Goal: Task Accomplishment & Management: Complete application form

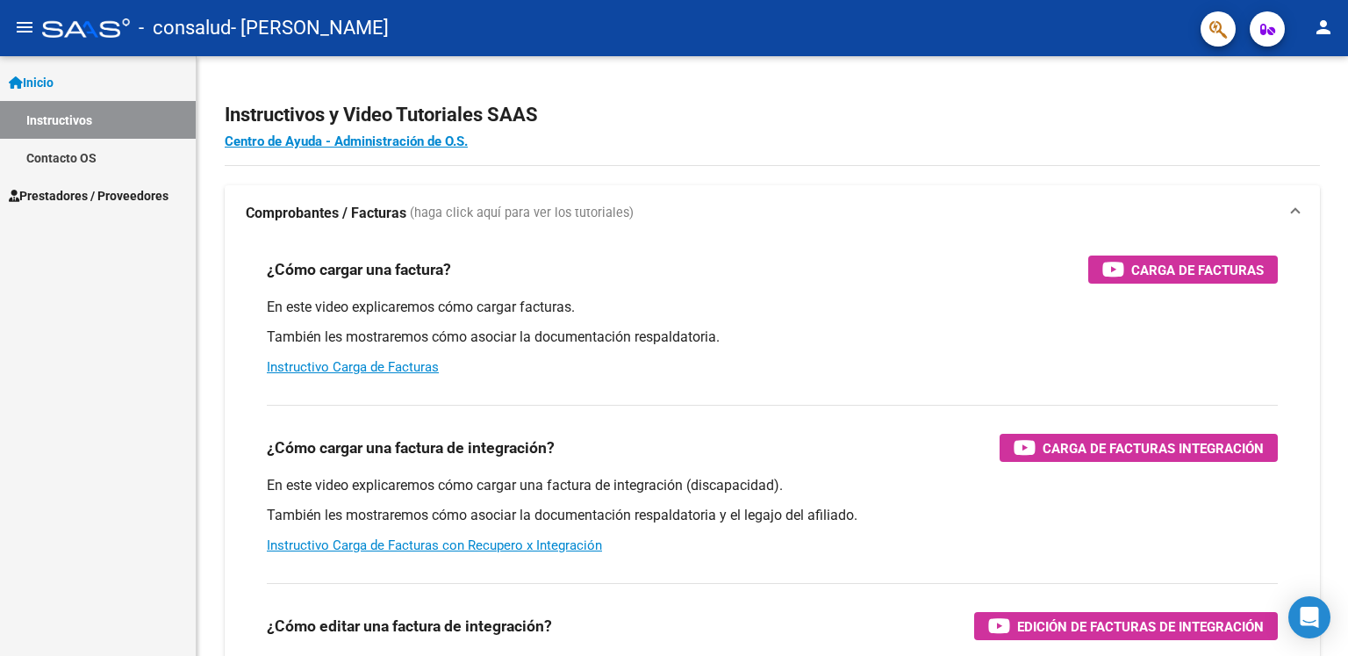
click at [98, 197] on span "Prestadores / Proveedores" at bounding box center [89, 195] width 160 height 19
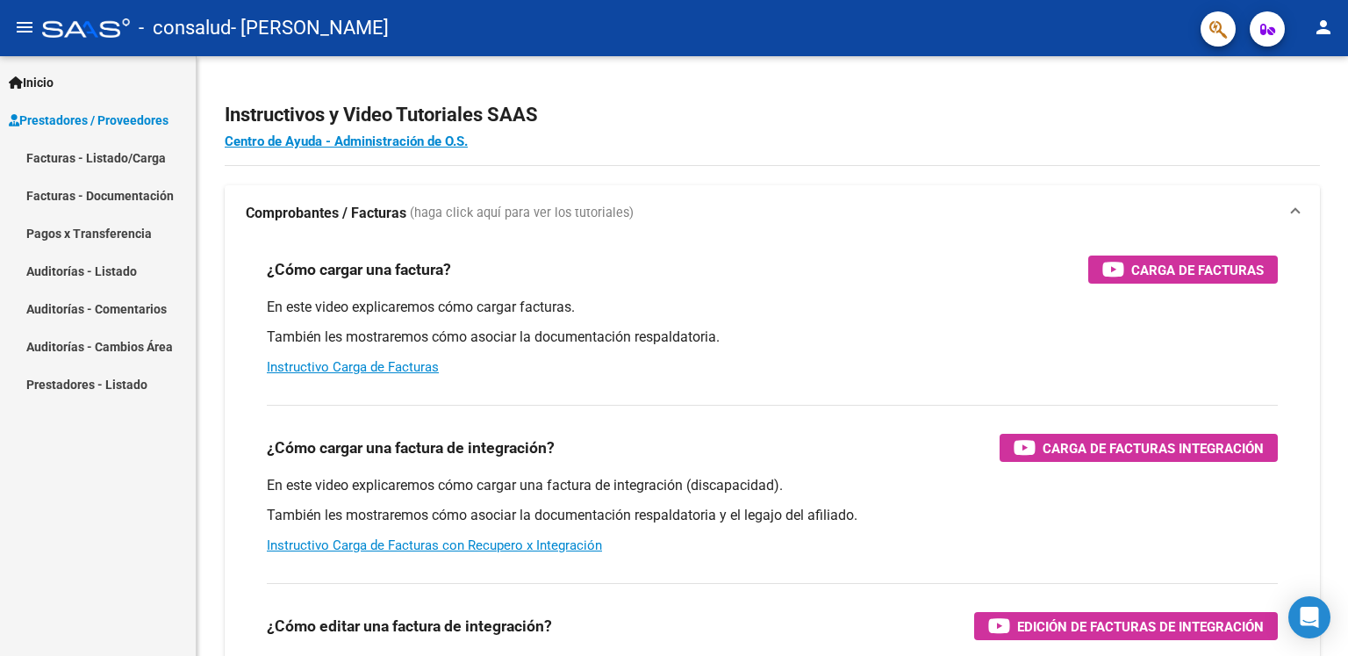
click at [143, 157] on link "Facturas - Listado/Carga" at bounding box center [98, 158] width 196 height 38
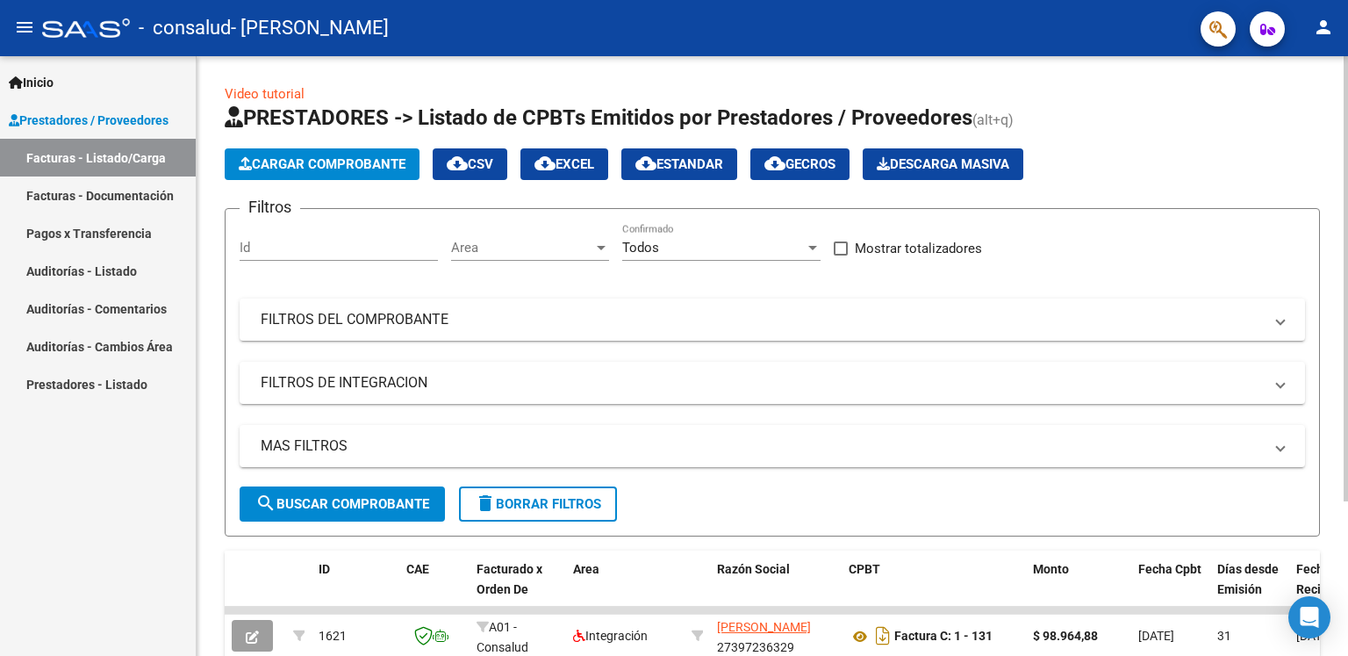
click at [358, 161] on span "Cargar Comprobante" at bounding box center [322, 164] width 167 height 16
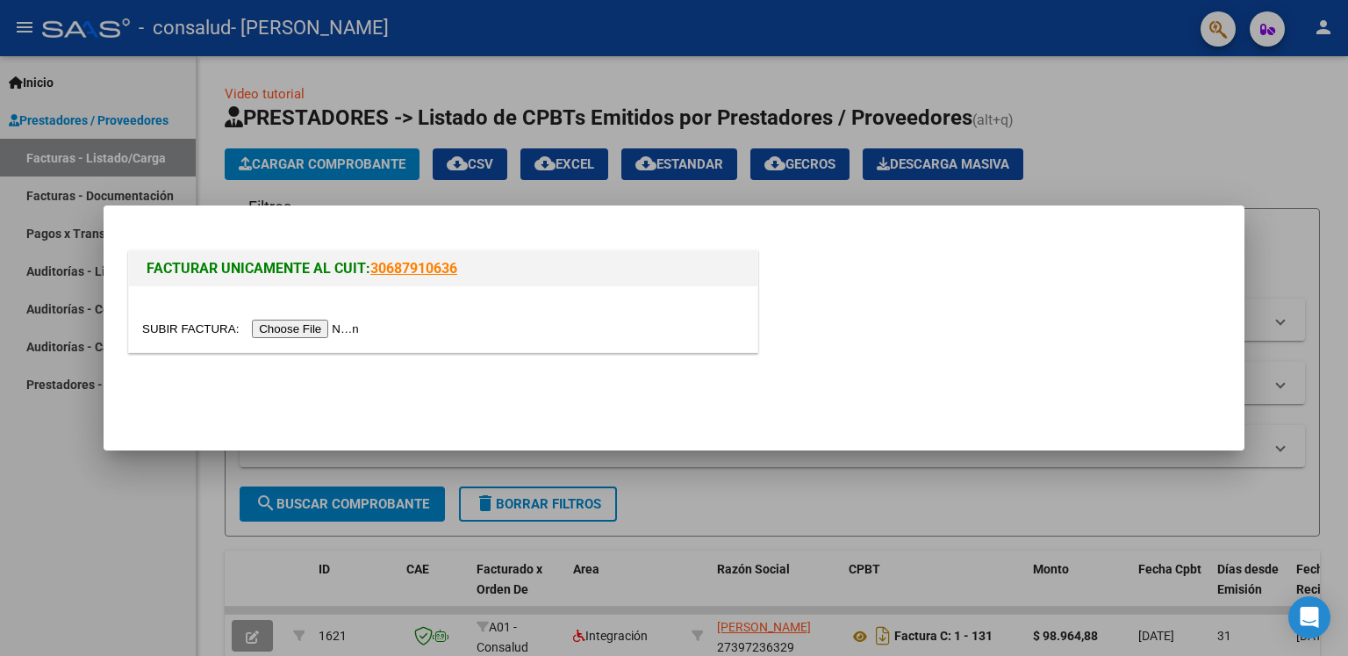
click at [352, 326] on input "file" at bounding box center [253, 328] width 222 height 18
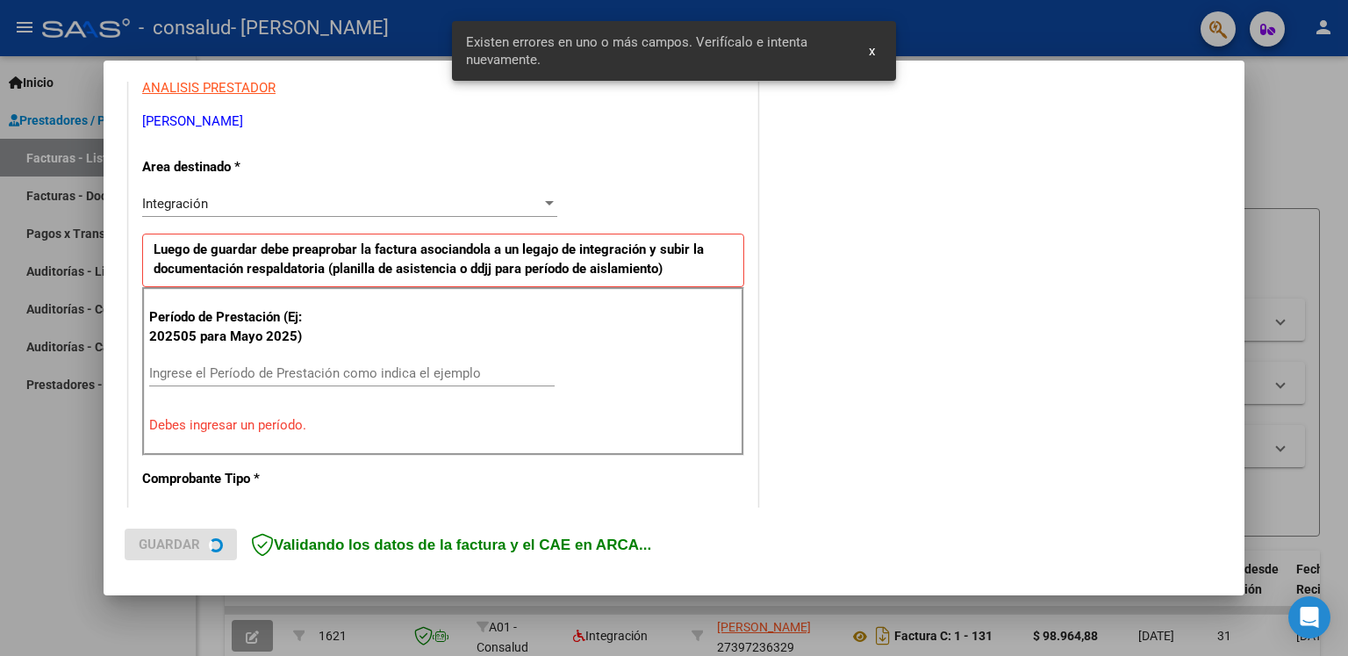
scroll to position [363, 0]
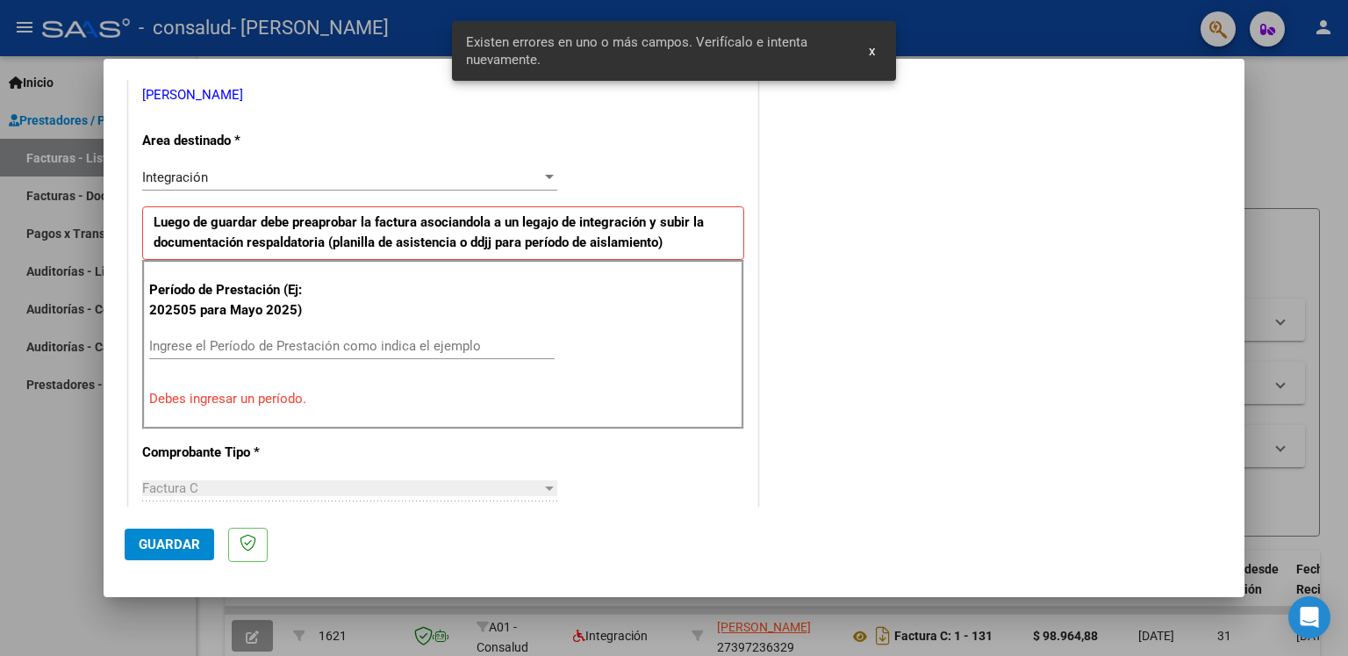
click at [405, 344] on input "Ingrese el Período de Prestación como indica el ejemplo" at bounding box center [351, 346] width 405 height 16
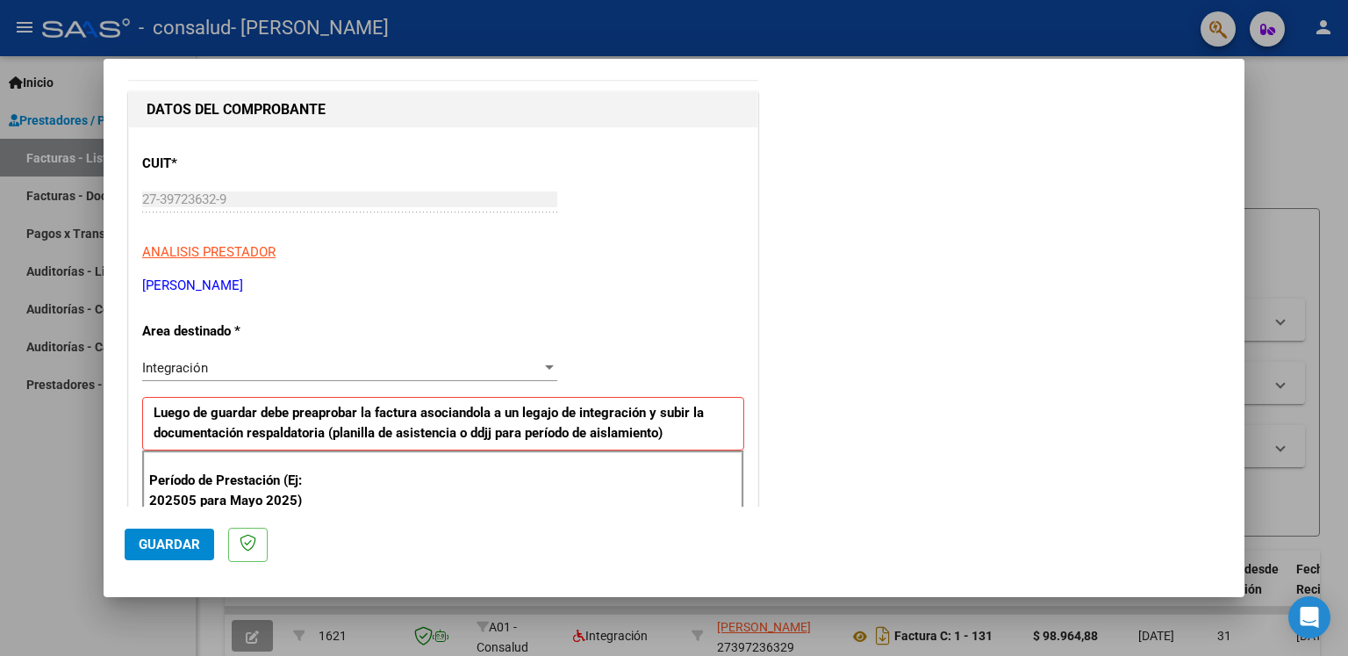
scroll to position [176, 0]
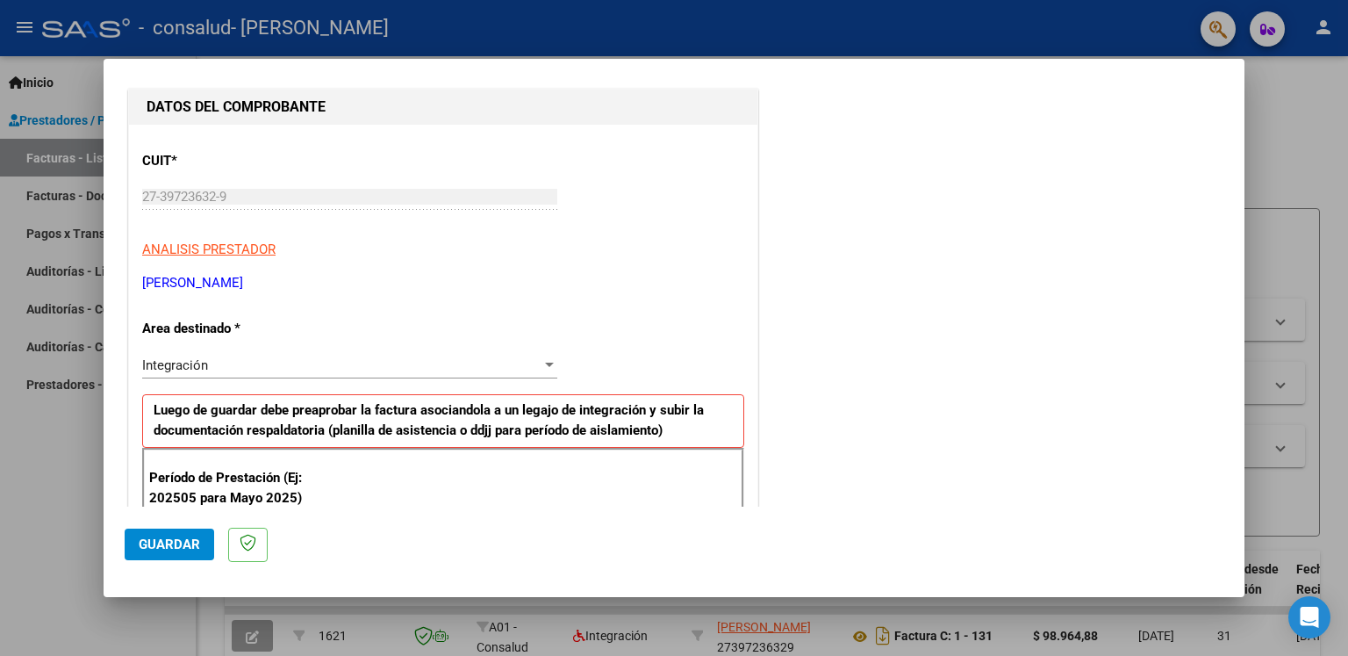
click at [344, 372] on div "Integración" at bounding box center [341, 365] width 399 height 16
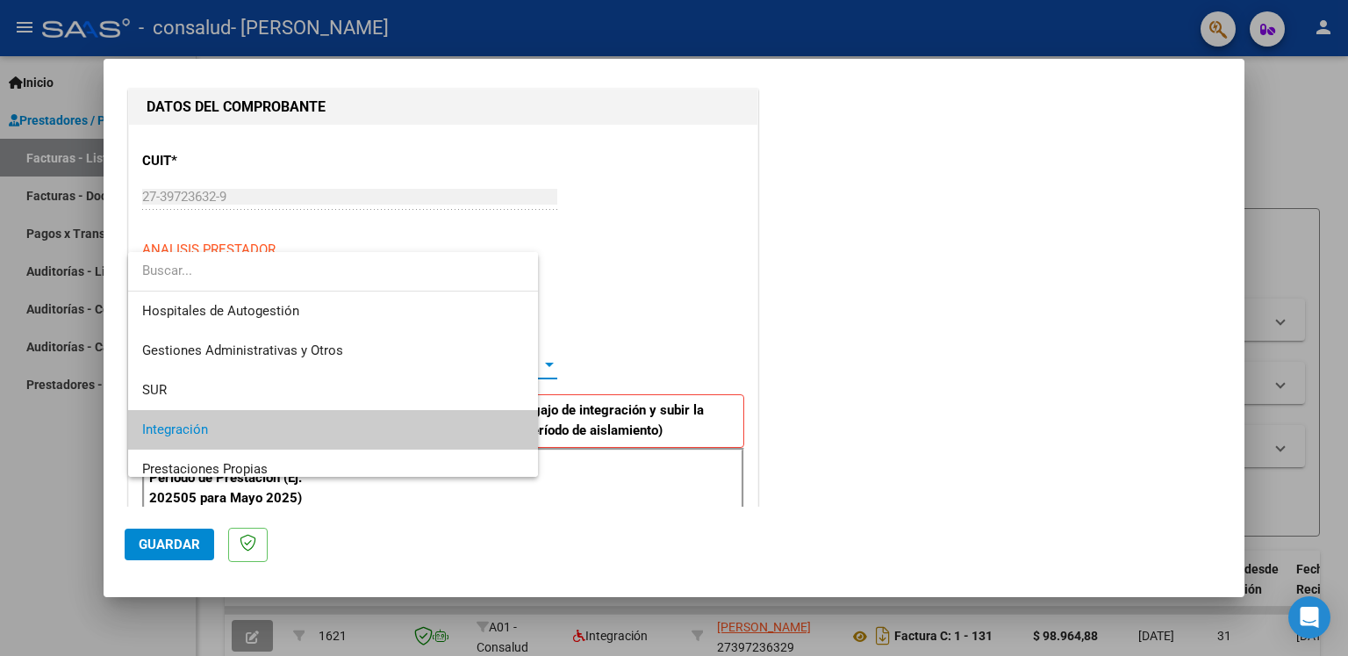
scroll to position [65, 0]
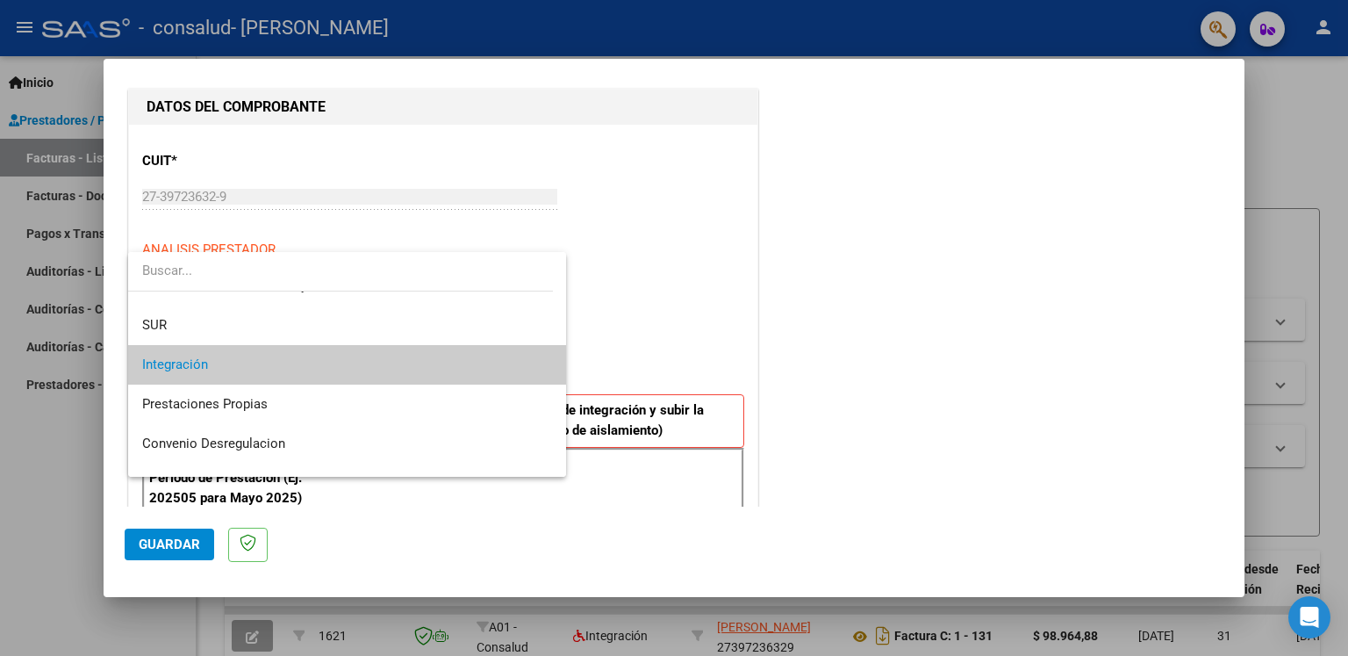
click at [642, 232] on div at bounding box center [674, 328] width 1348 height 656
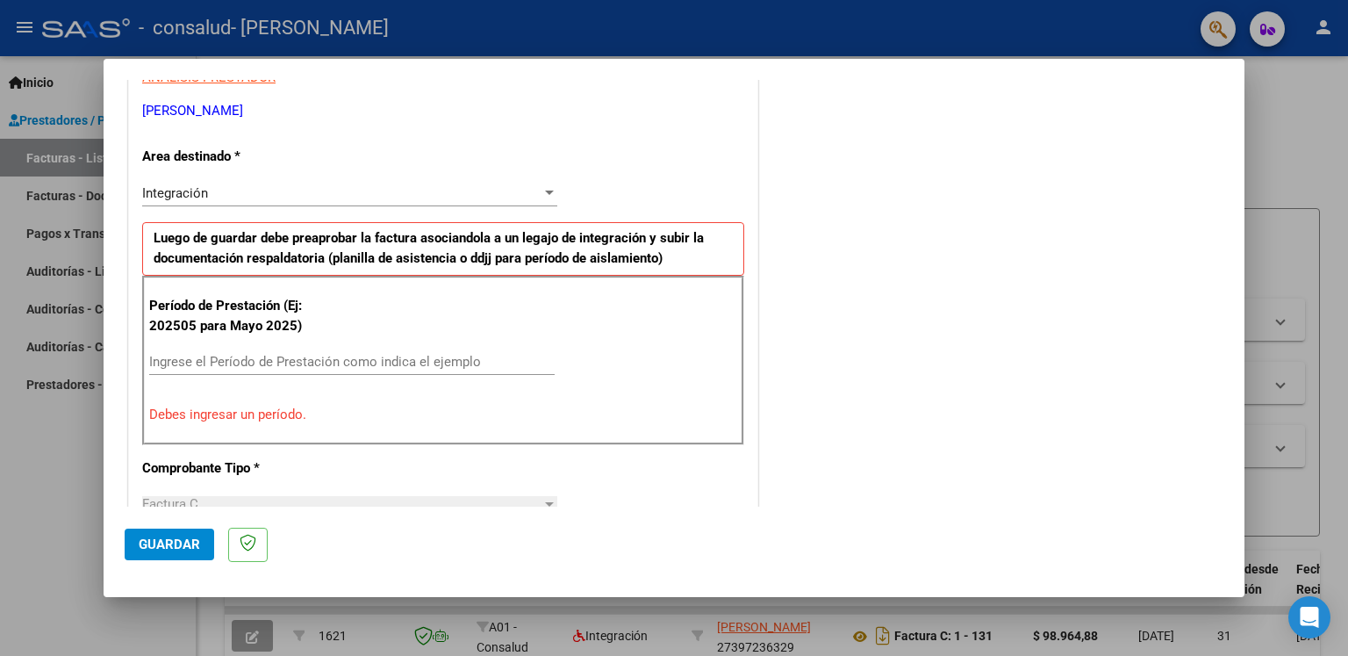
scroll to position [351, 0]
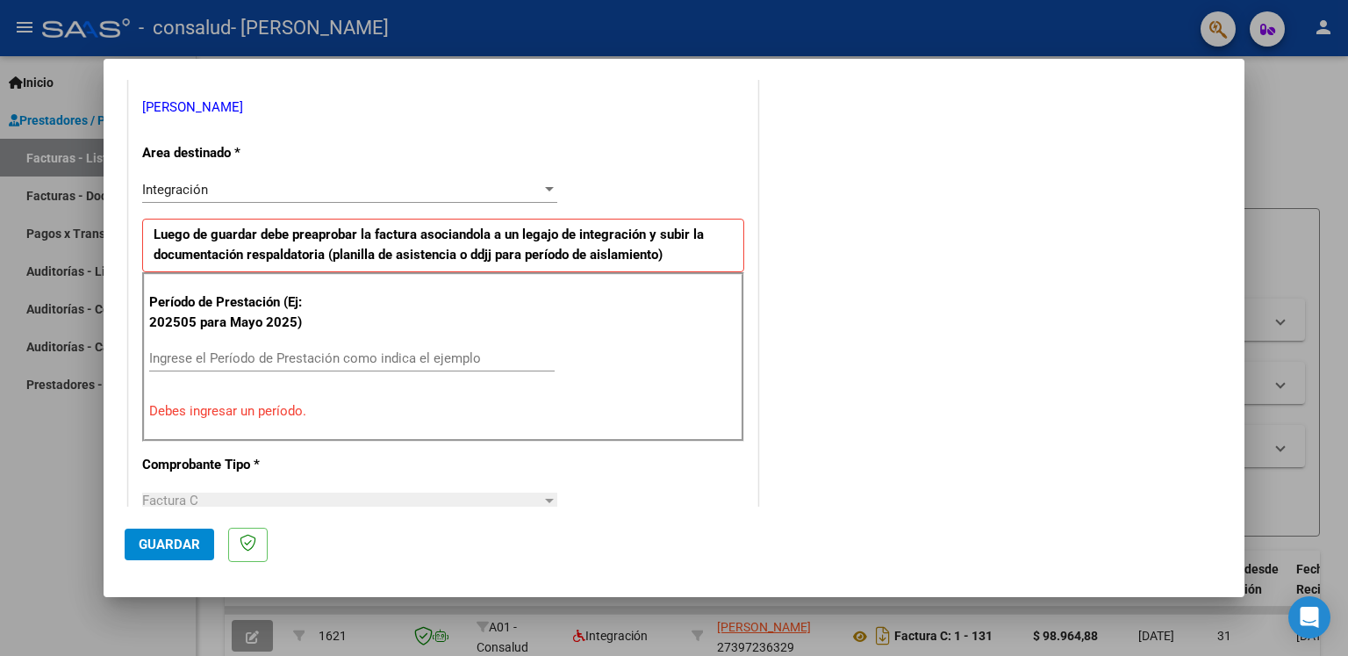
click at [281, 341] on div "Período de Prestación (Ej: 202505 para [DATE]) Ingrese el Período de Prestación…" at bounding box center [443, 356] width 602 height 169
click at [281, 349] on div "Ingrese el Período de Prestación como indica el ejemplo" at bounding box center [351, 358] width 405 height 26
click at [290, 350] on input "Ingrese el Período de Prestación como indica el ejemplo" at bounding box center [351, 358] width 405 height 16
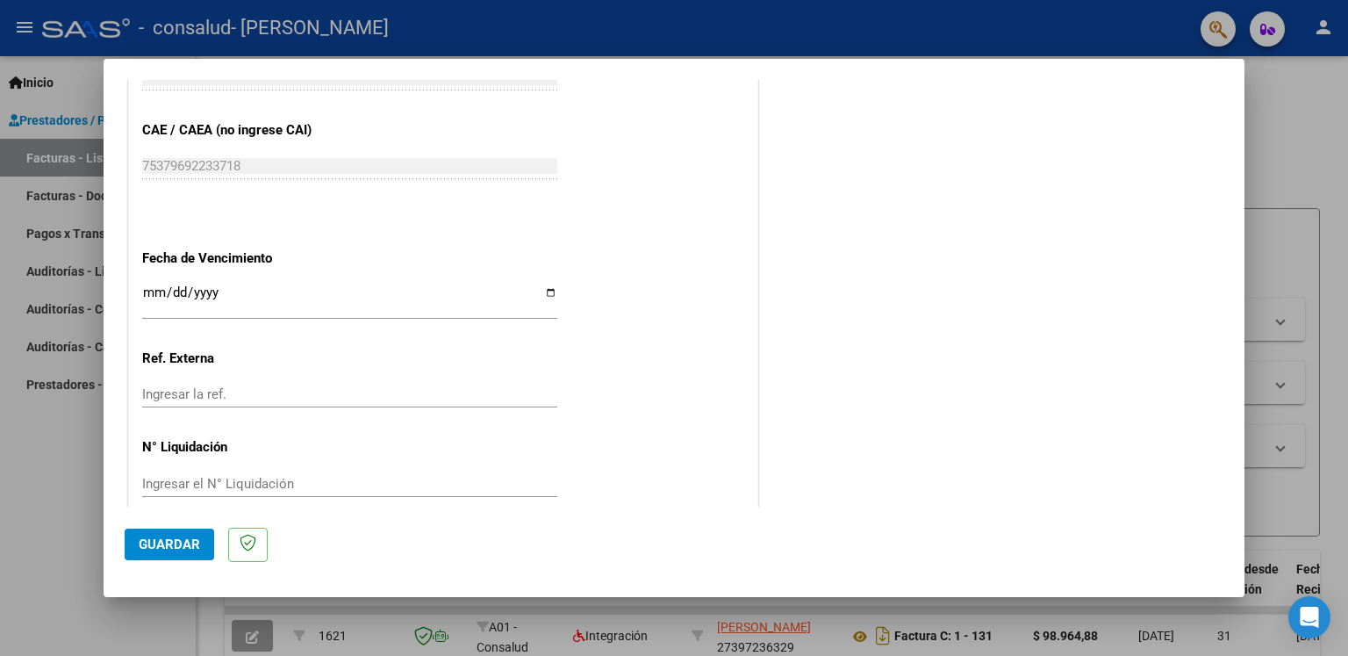
scroll to position [1116, 0]
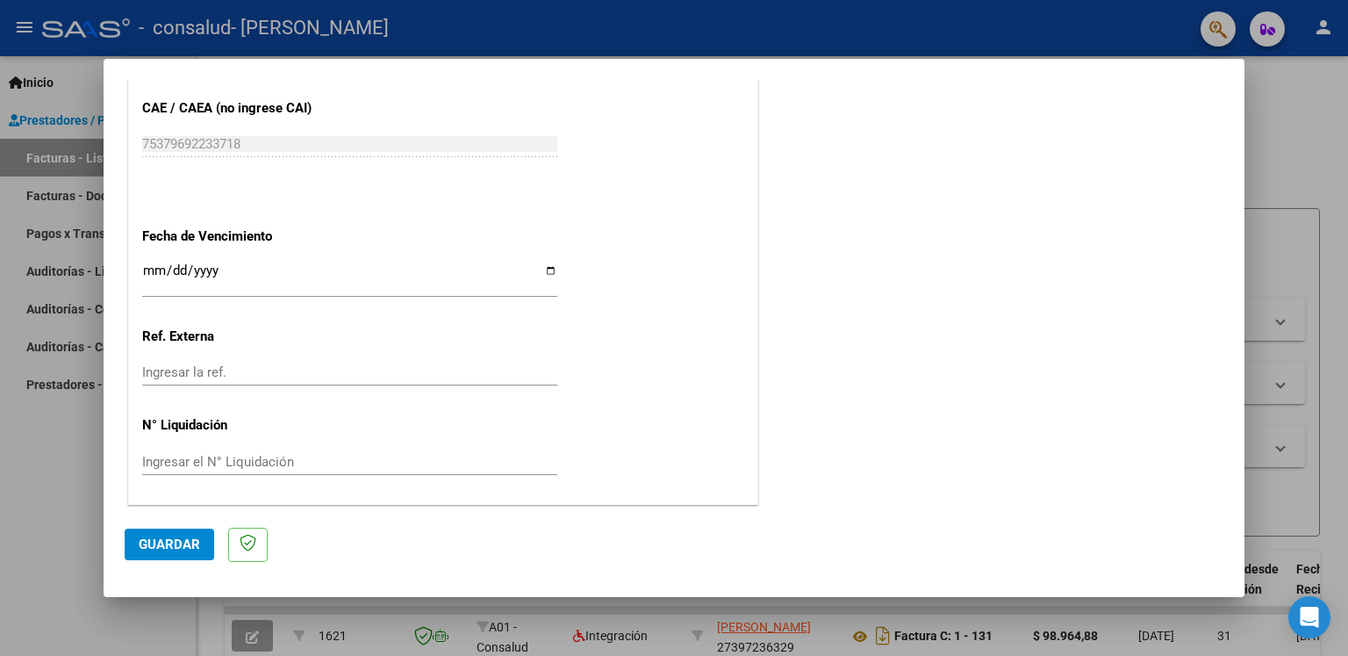
type input "202508"
click at [175, 541] on span "Guardar" at bounding box center [169, 544] width 61 height 16
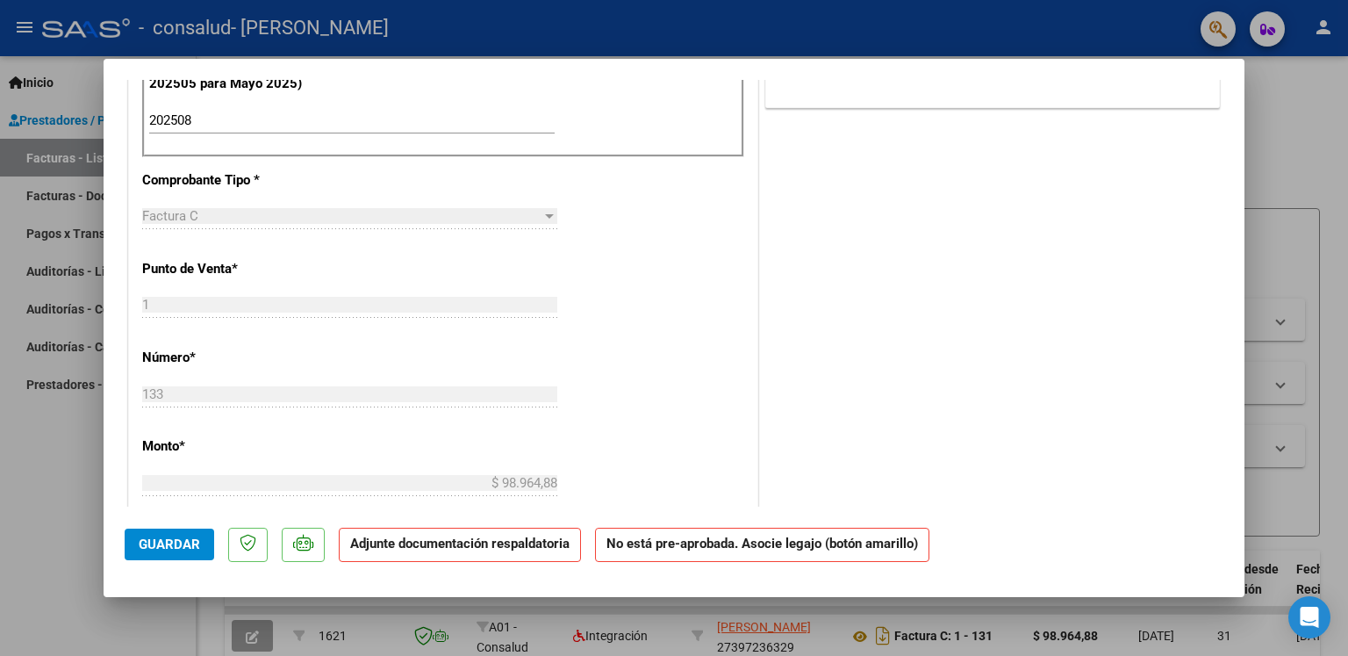
scroll to position [0, 0]
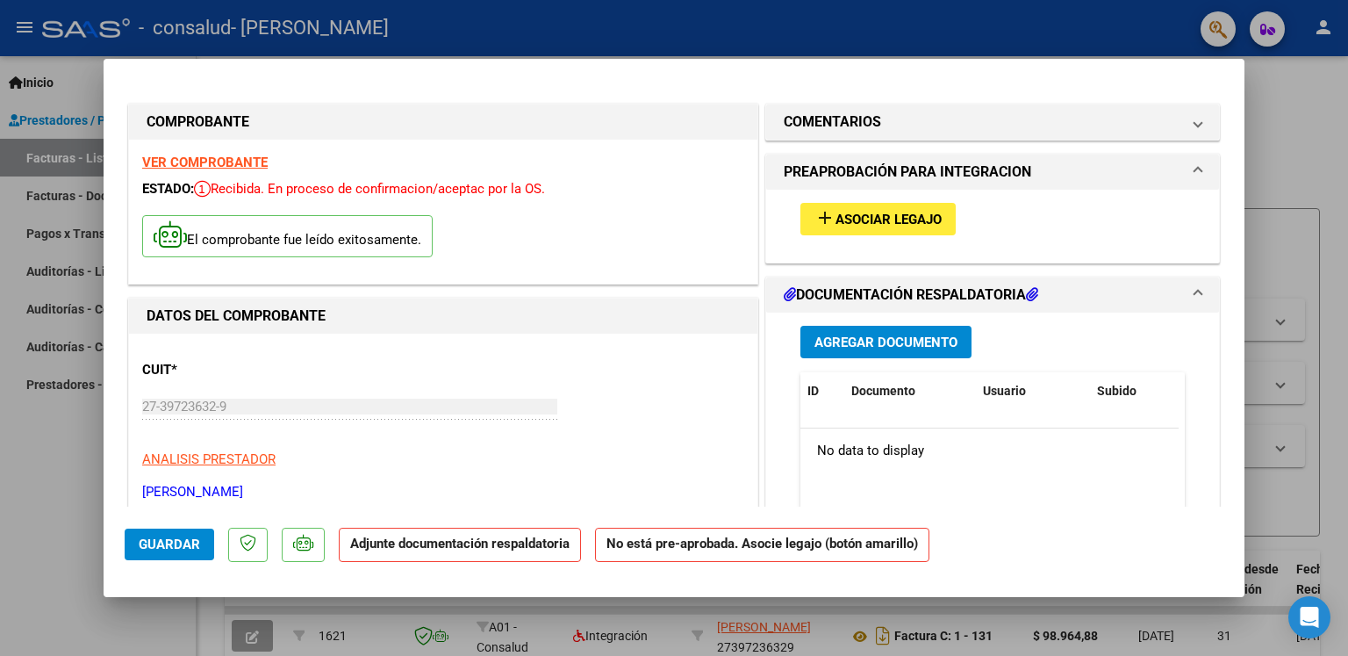
click at [860, 222] on span "Asociar Legajo" at bounding box center [888, 220] width 106 height 16
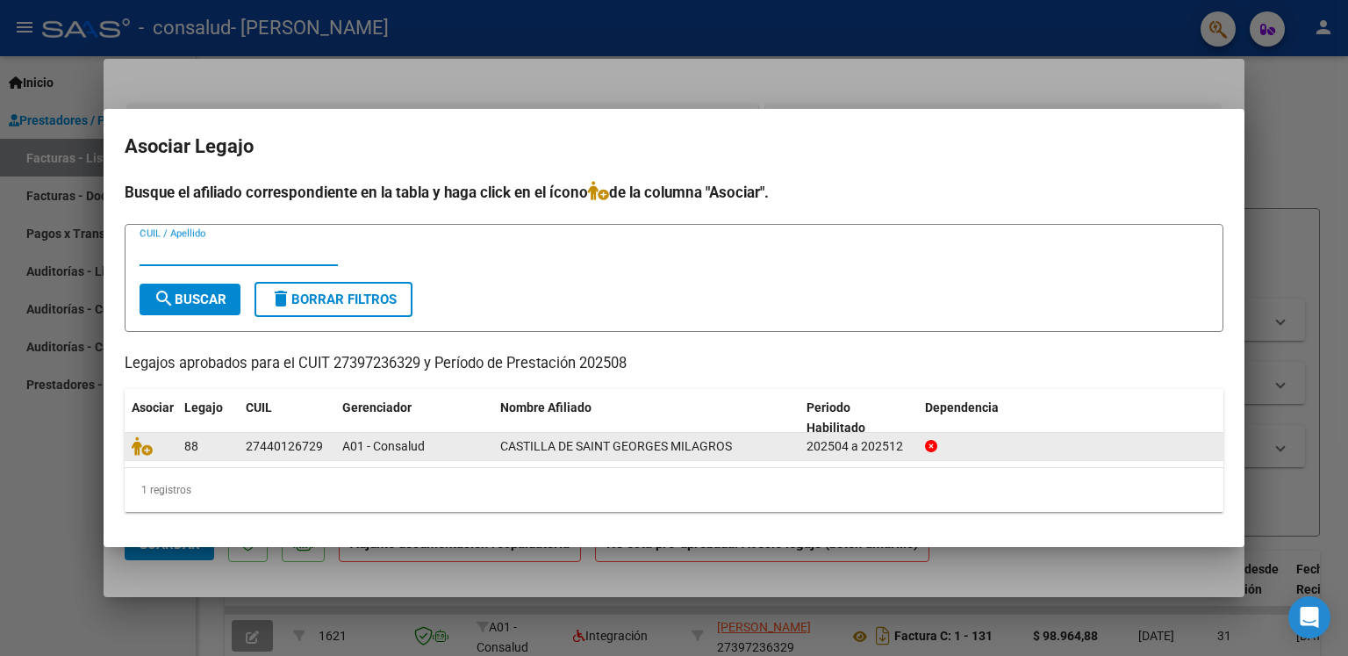
click at [337, 445] on datatable-body-cell "A01 - Consalud" at bounding box center [414, 446] width 158 height 27
click at [409, 448] on span "A01 - Consalud" at bounding box center [383, 446] width 82 height 14
click at [593, 451] on span "CASTILLA DE SAINT GEORGES MILAGROS" at bounding box center [616, 446] width 232 height 14
click at [593, 452] on span "CASTILLA DE SAINT GEORGES MILAGROS" at bounding box center [616, 446] width 232 height 14
click at [833, 443] on div "202504 a 202512" at bounding box center [859, 446] width 104 height 20
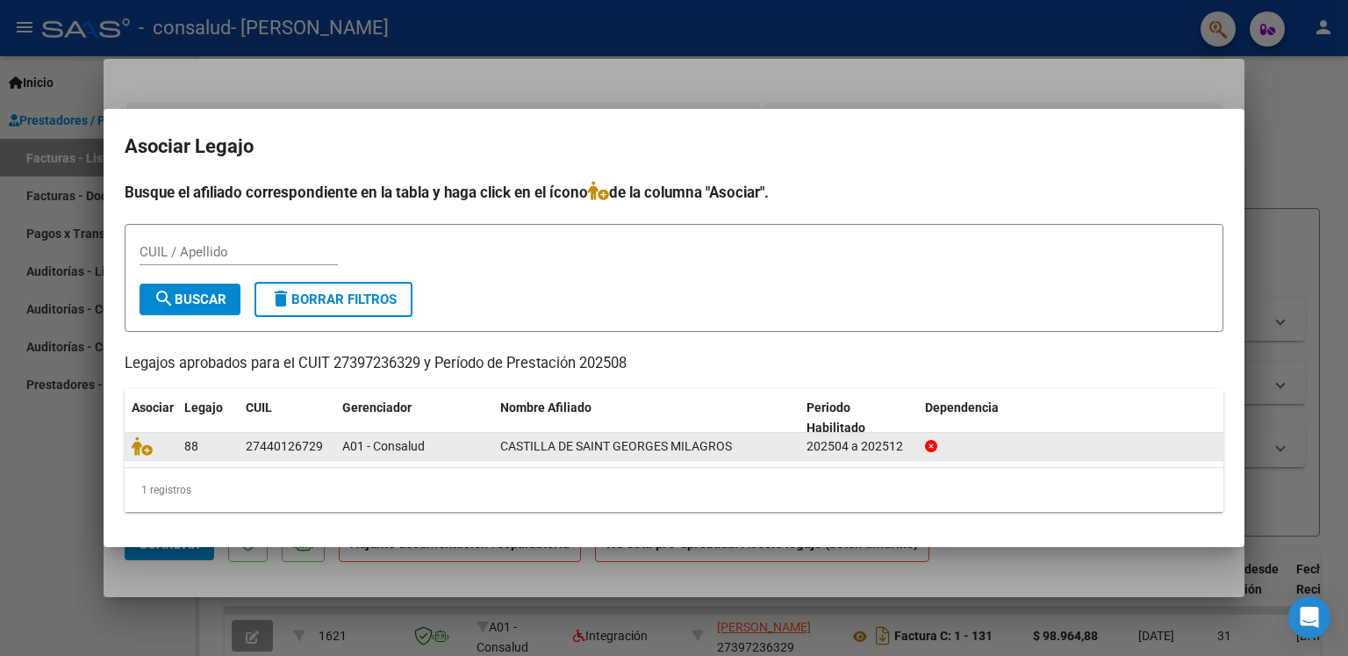
click at [833, 443] on div "202504 a 202512" at bounding box center [859, 446] width 104 height 20
click at [141, 445] on icon at bounding box center [142, 445] width 21 height 19
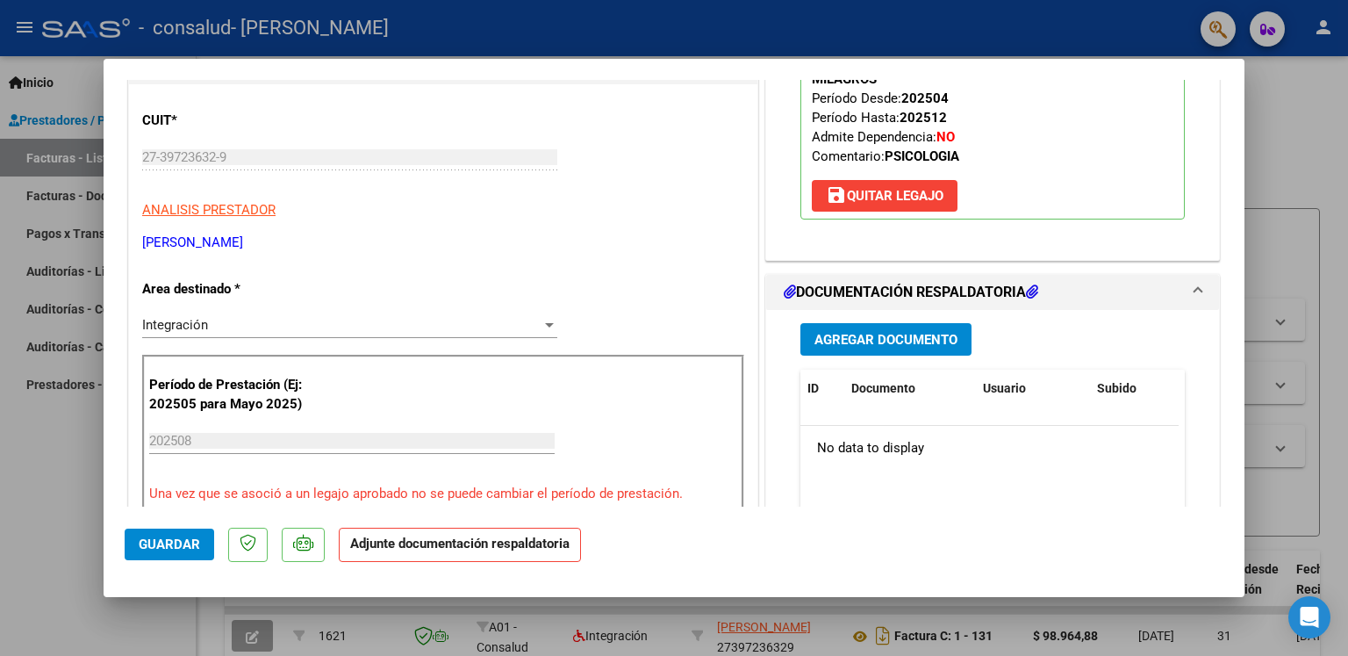
scroll to position [351, 0]
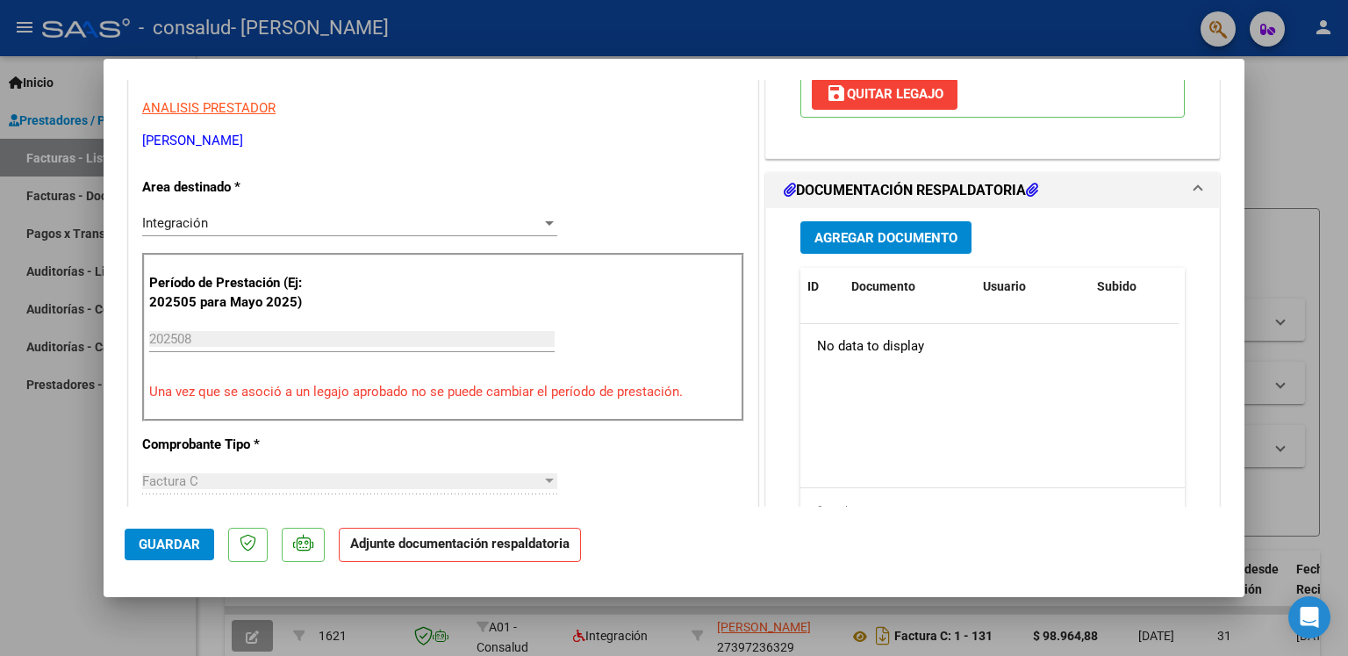
click at [892, 233] on span "Agregar Documento" at bounding box center [885, 238] width 143 height 16
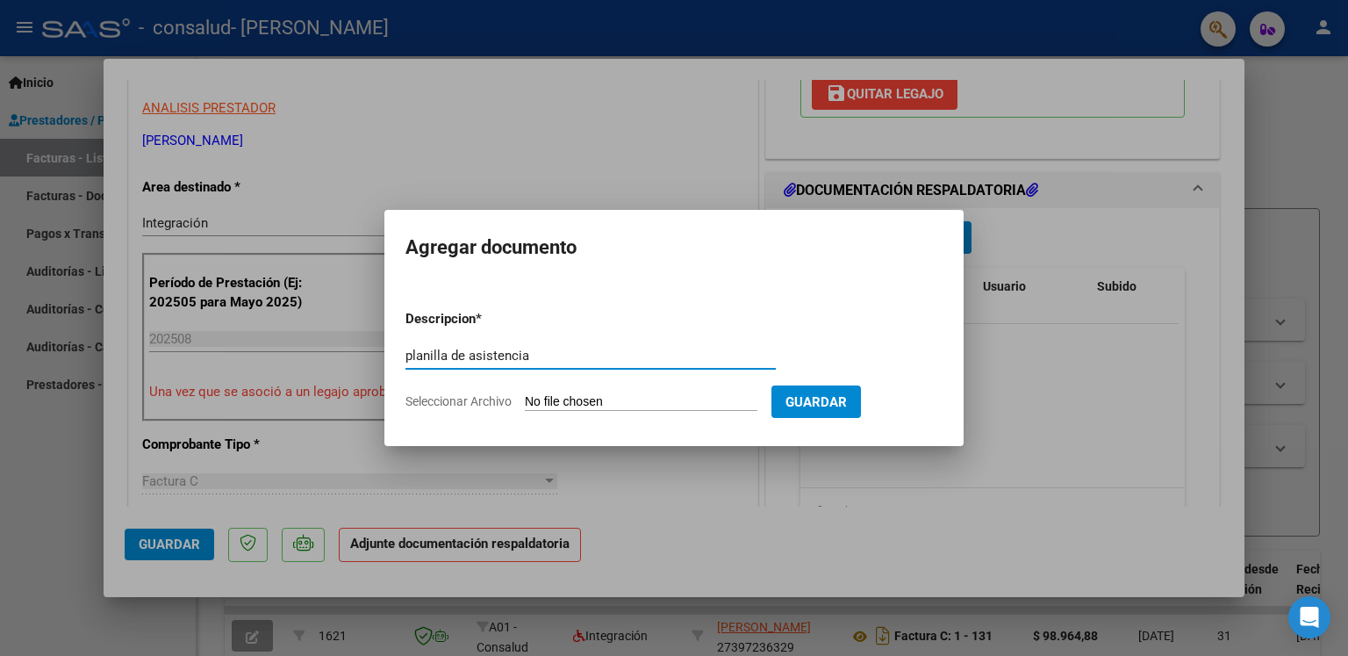
type input "planilla de asistencia"
click at [847, 394] on span "Guardar" at bounding box center [815, 402] width 61 height 16
click at [646, 399] on input "Seleccionar Archivo" at bounding box center [641, 402] width 233 height 17
type input "C:\fakepath\CamScanner [DATE] 21.38 (1).pdf"
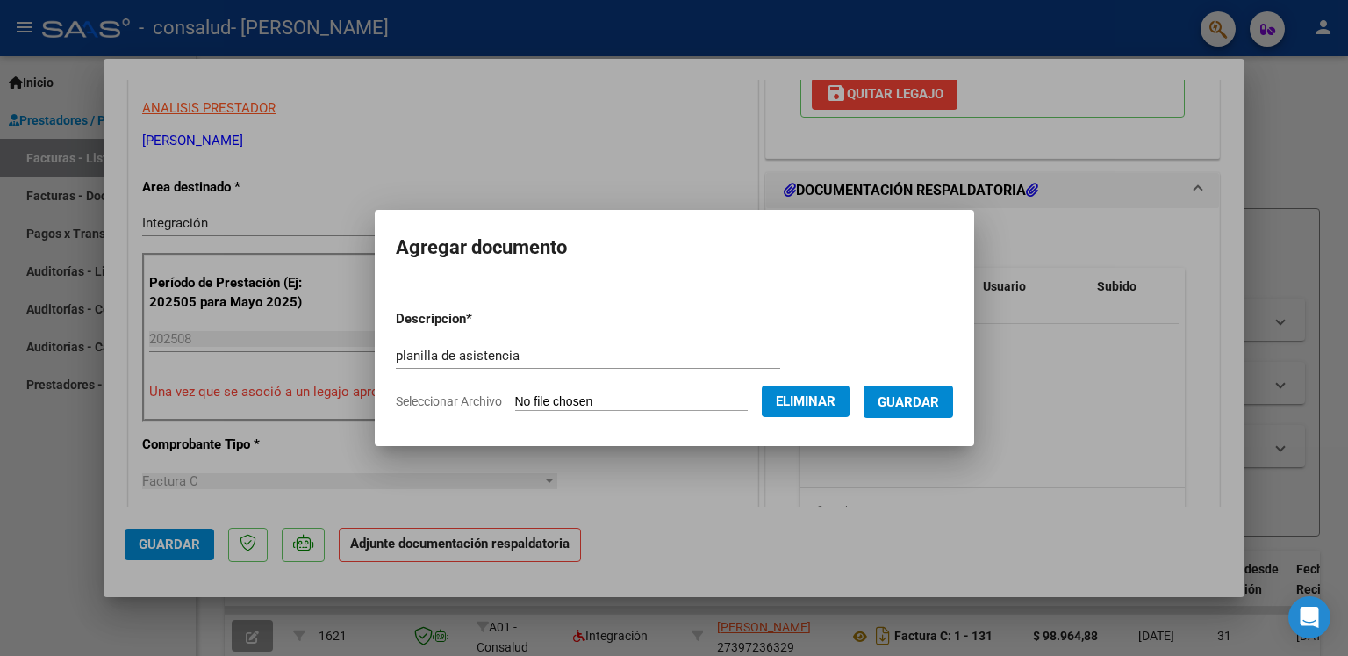
click at [937, 402] on span "Guardar" at bounding box center [908, 402] width 61 height 16
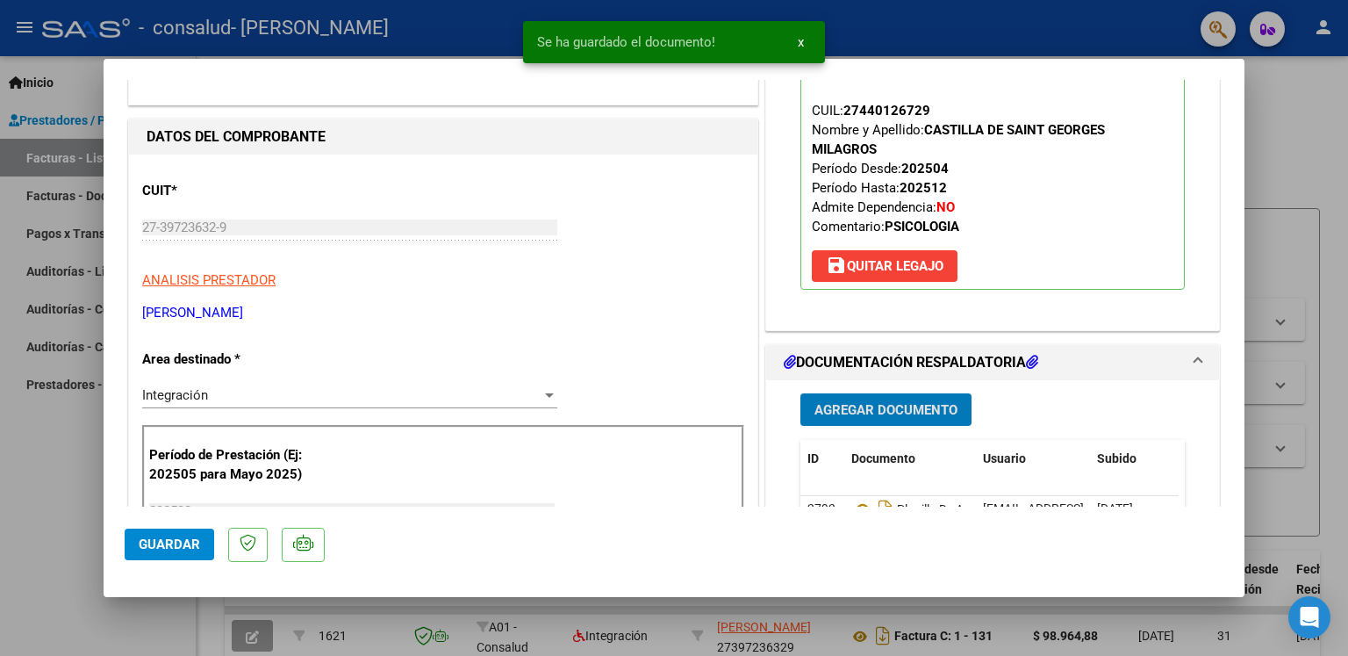
scroll to position [2, 0]
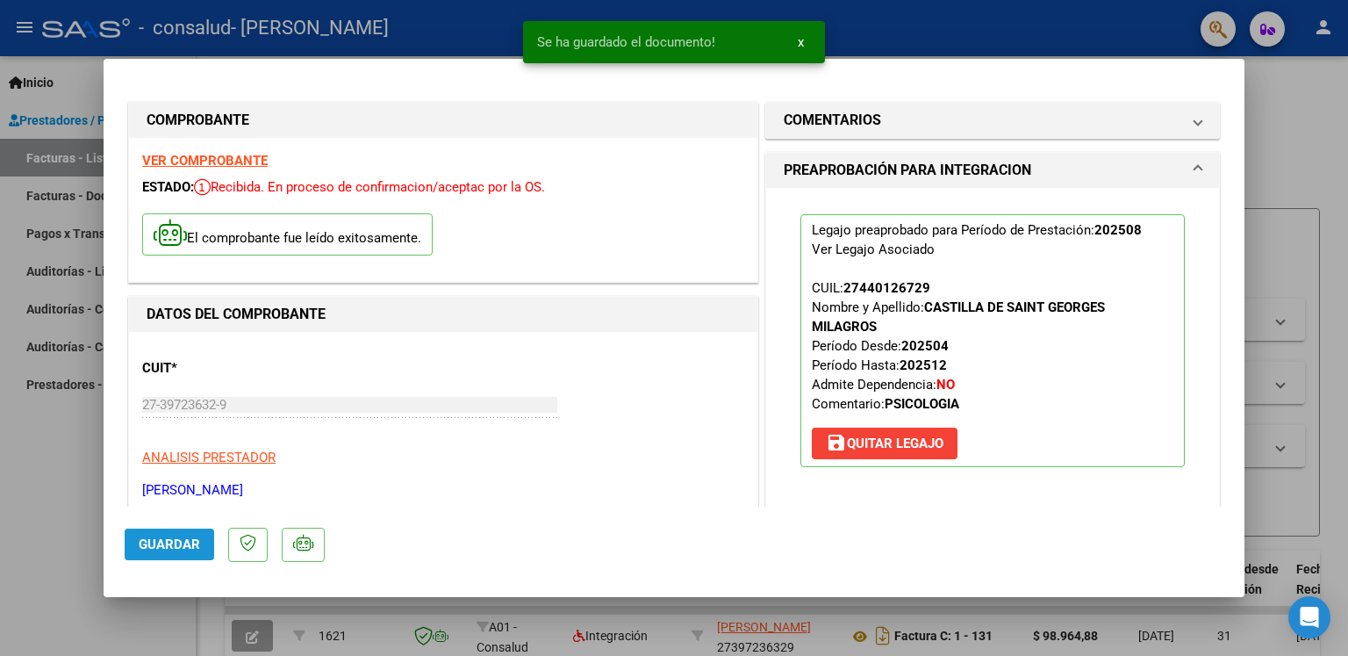
click at [197, 541] on span "Guardar" at bounding box center [169, 544] width 61 height 16
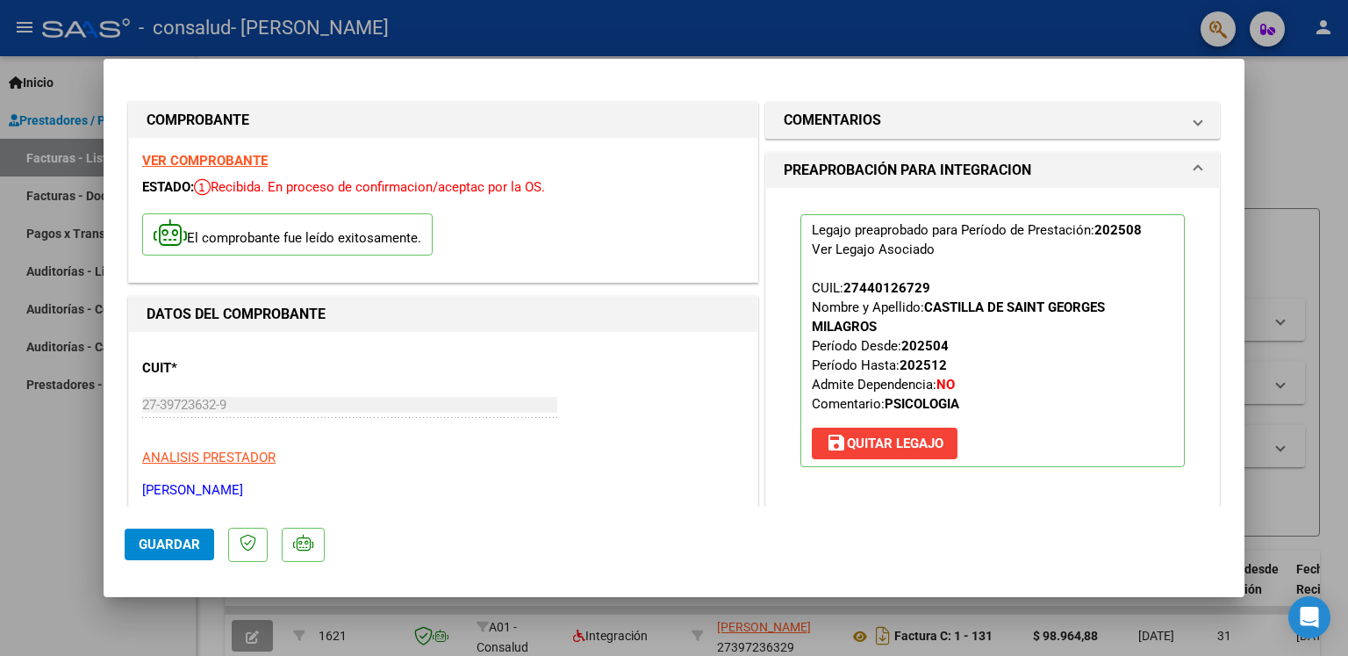
click at [175, 542] on span "Guardar" at bounding box center [169, 544] width 61 height 16
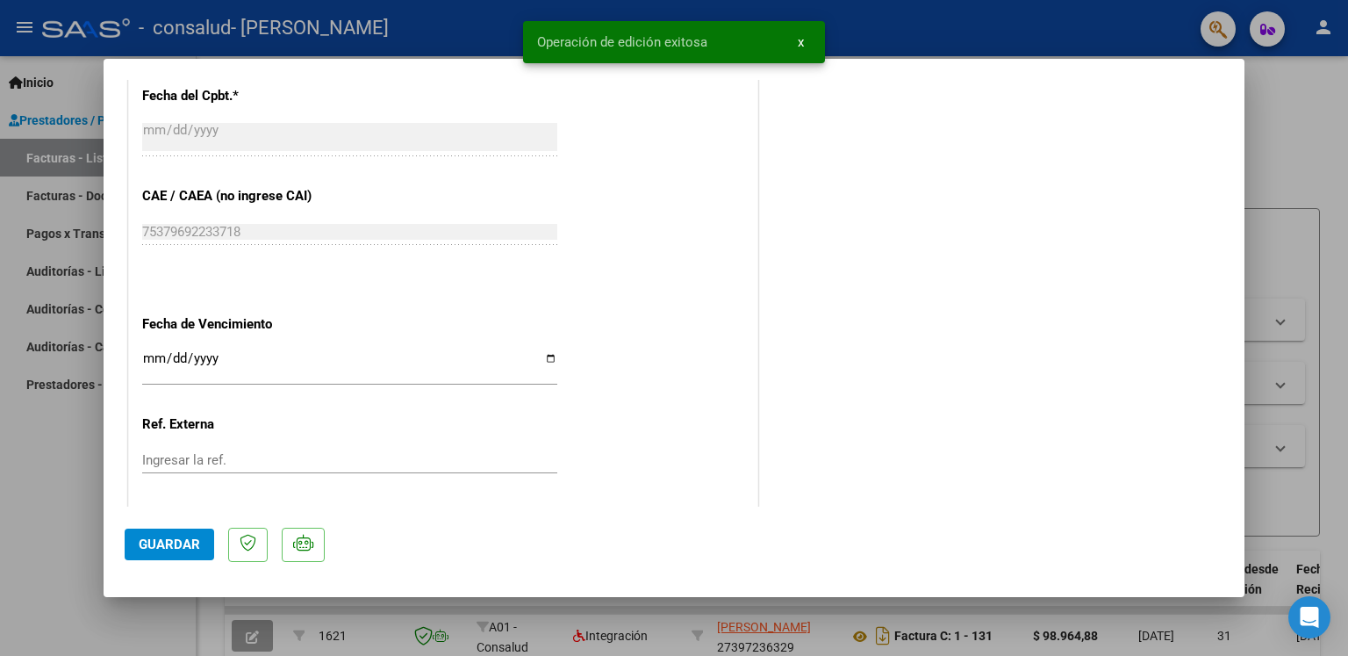
scroll to position [1143, 0]
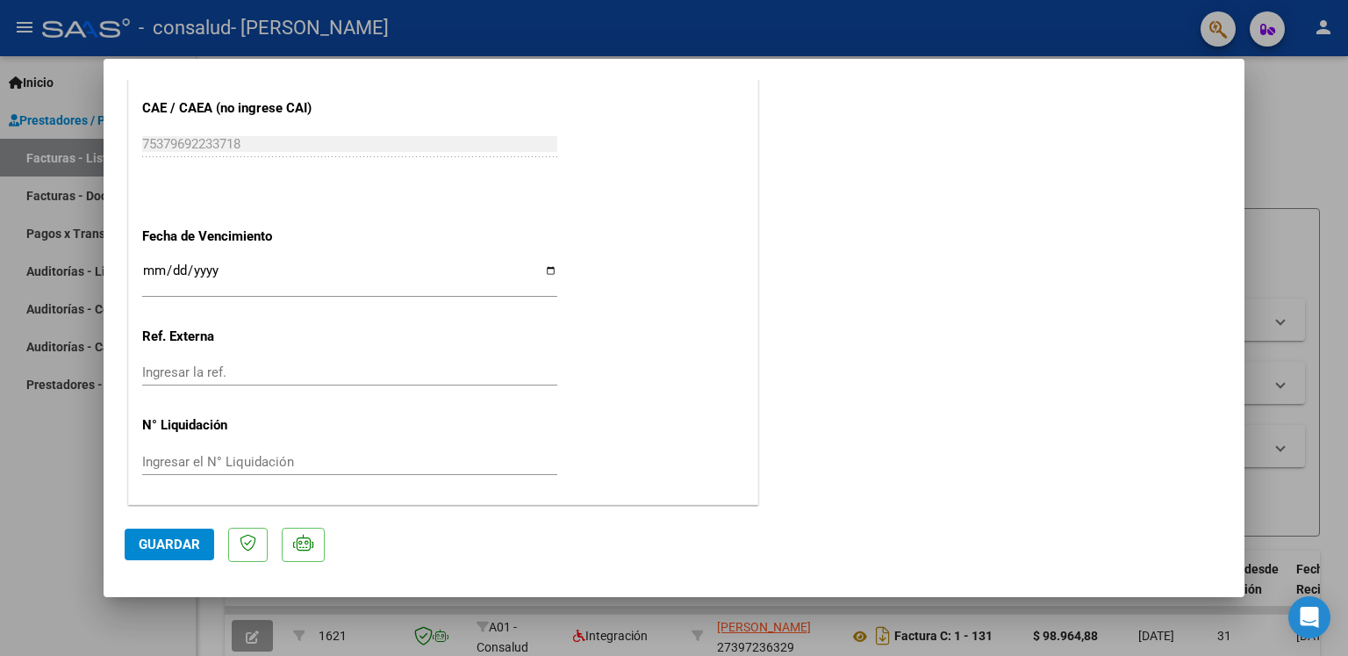
click at [1347, 214] on div at bounding box center [674, 328] width 1348 height 656
type input "$ 0,00"
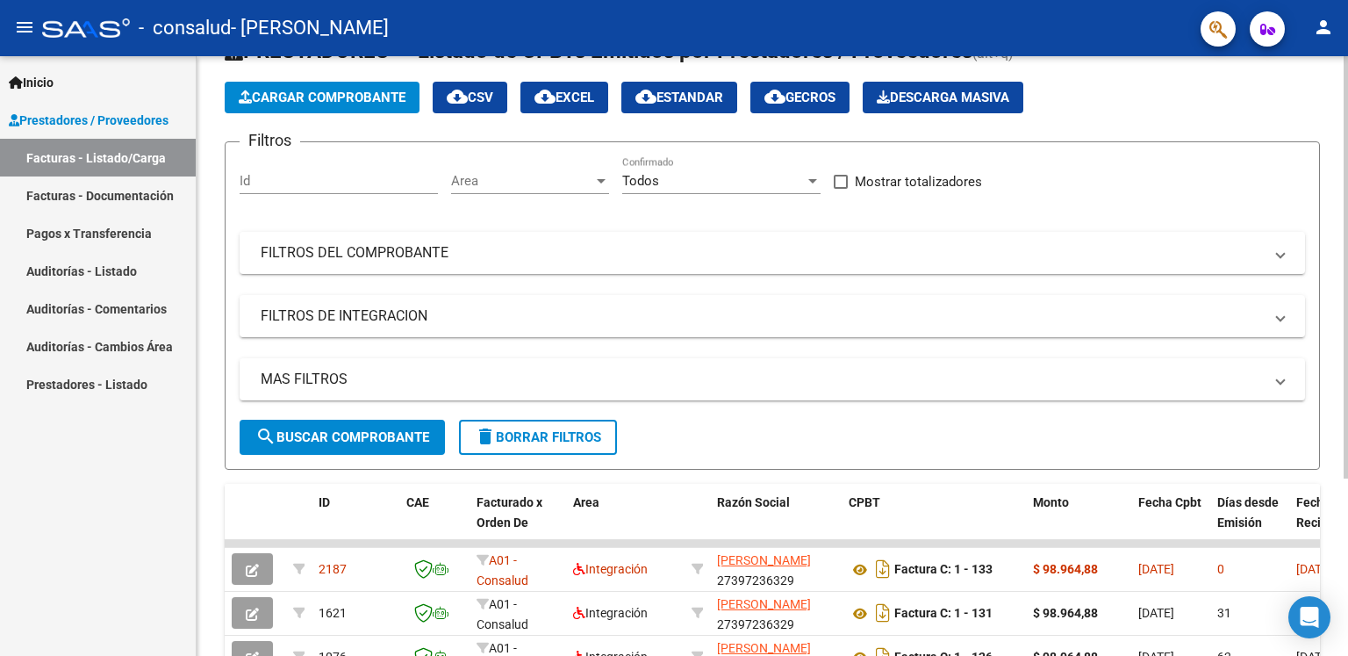
scroll to position [251, 0]
